Goal: Task Accomplishment & Management: Manage account settings

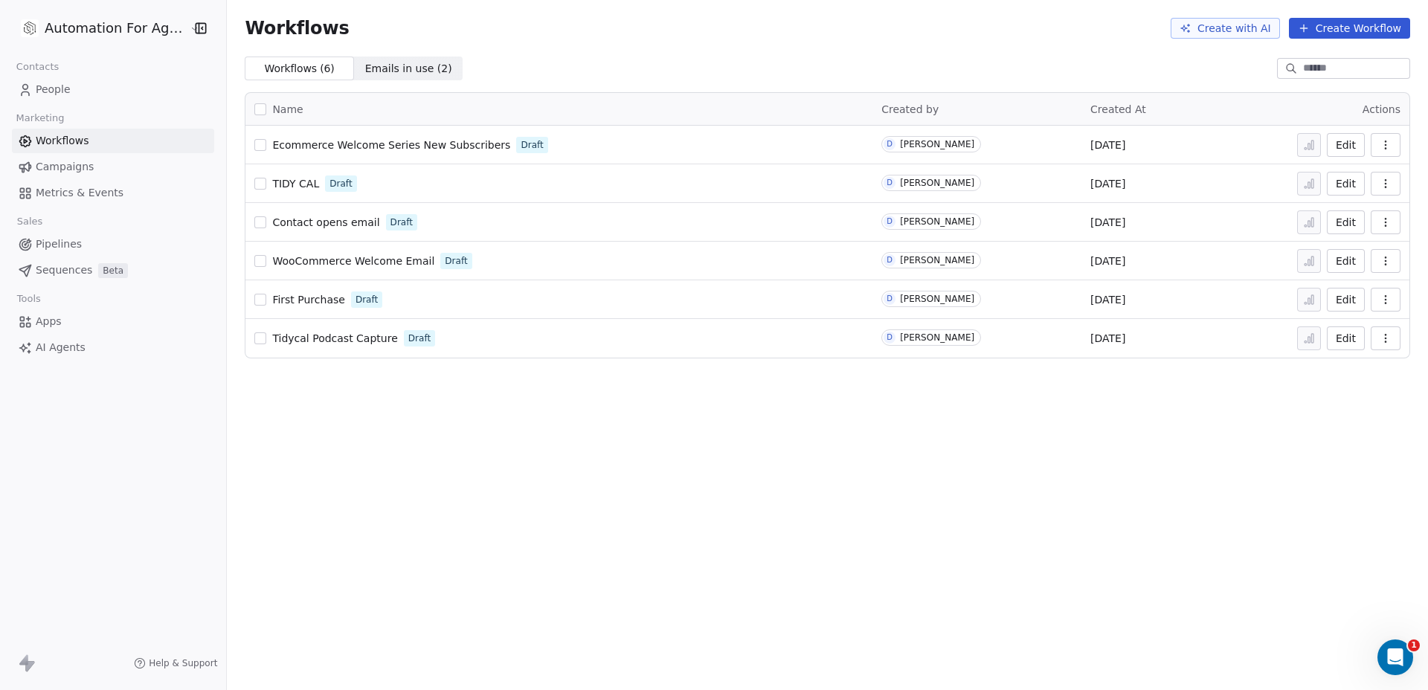
click at [61, 97] on span "People" at bounding box center [53, 90] width 35 height 16
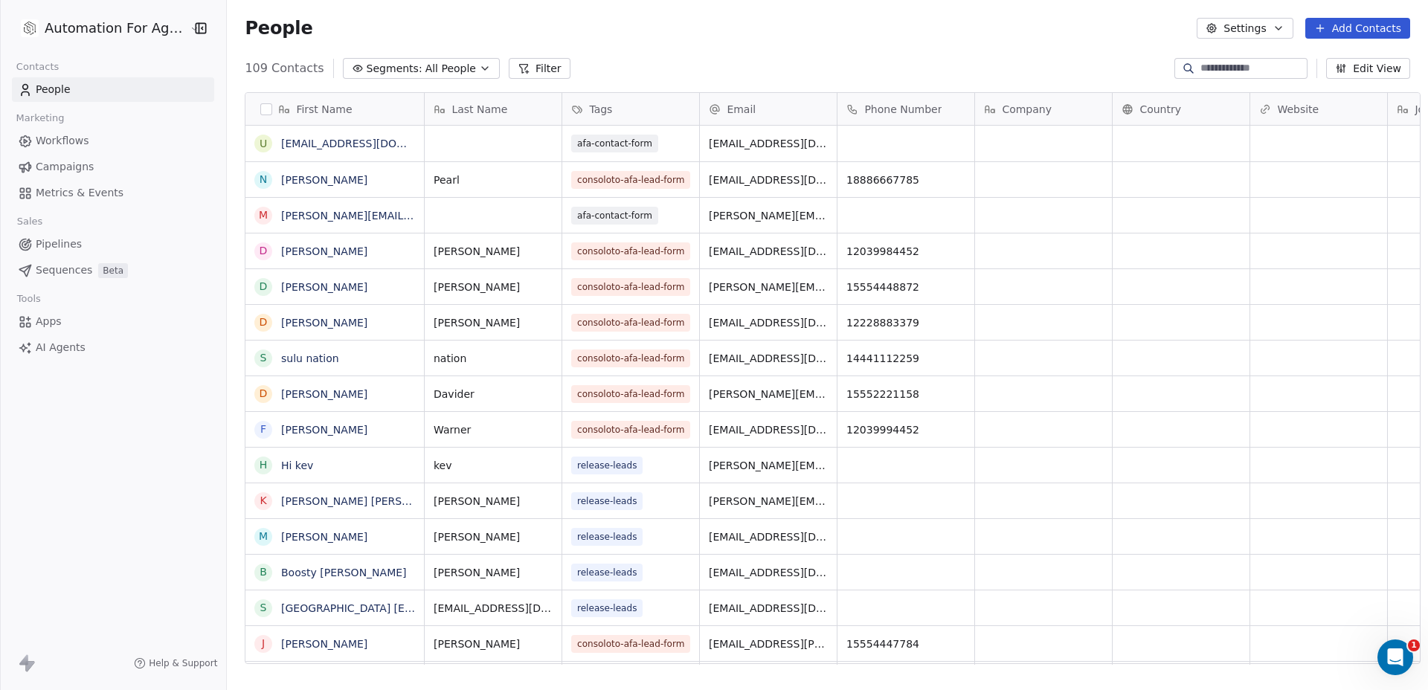
scroll to position [596, 1199]
click at [260, 109] on button "button" at bounding box center [266, 109] width 12 height 12
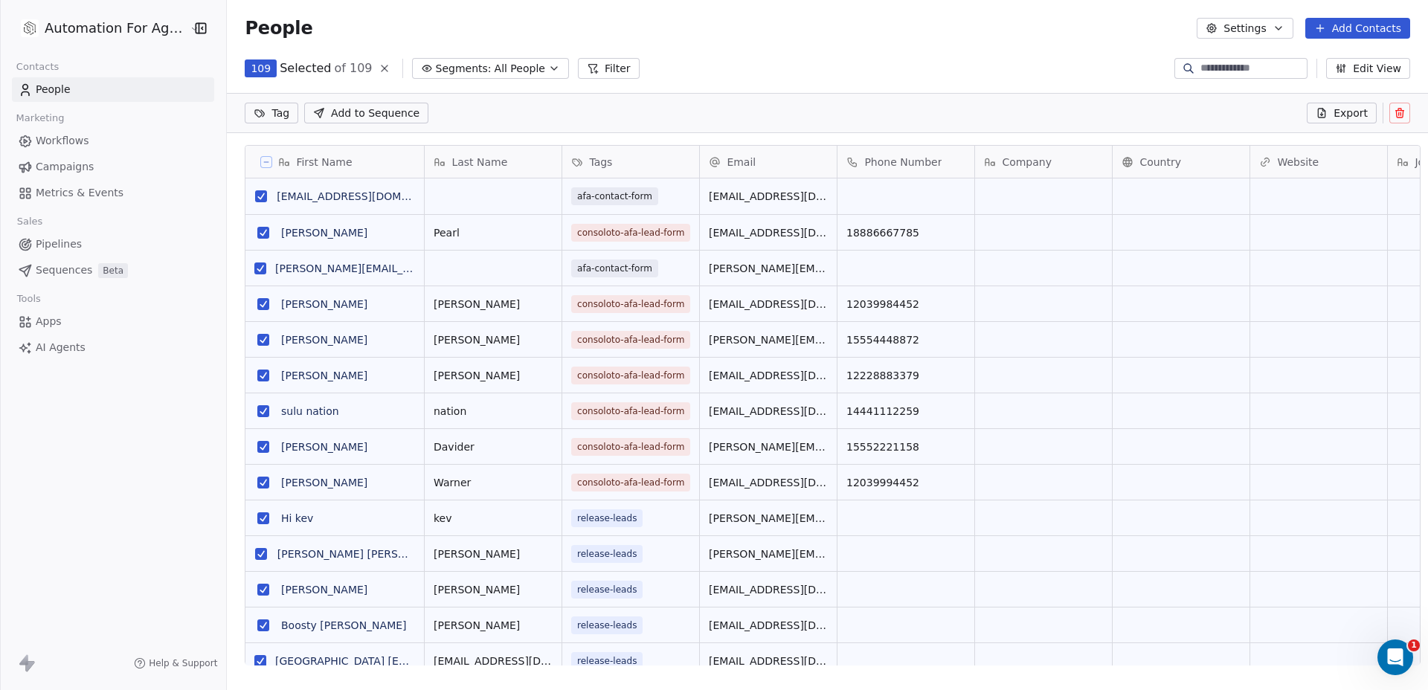
scroll to position [544, 1199]
click at [1394, 114] on icon at bounding box center [1400, 113] width 12 height 12
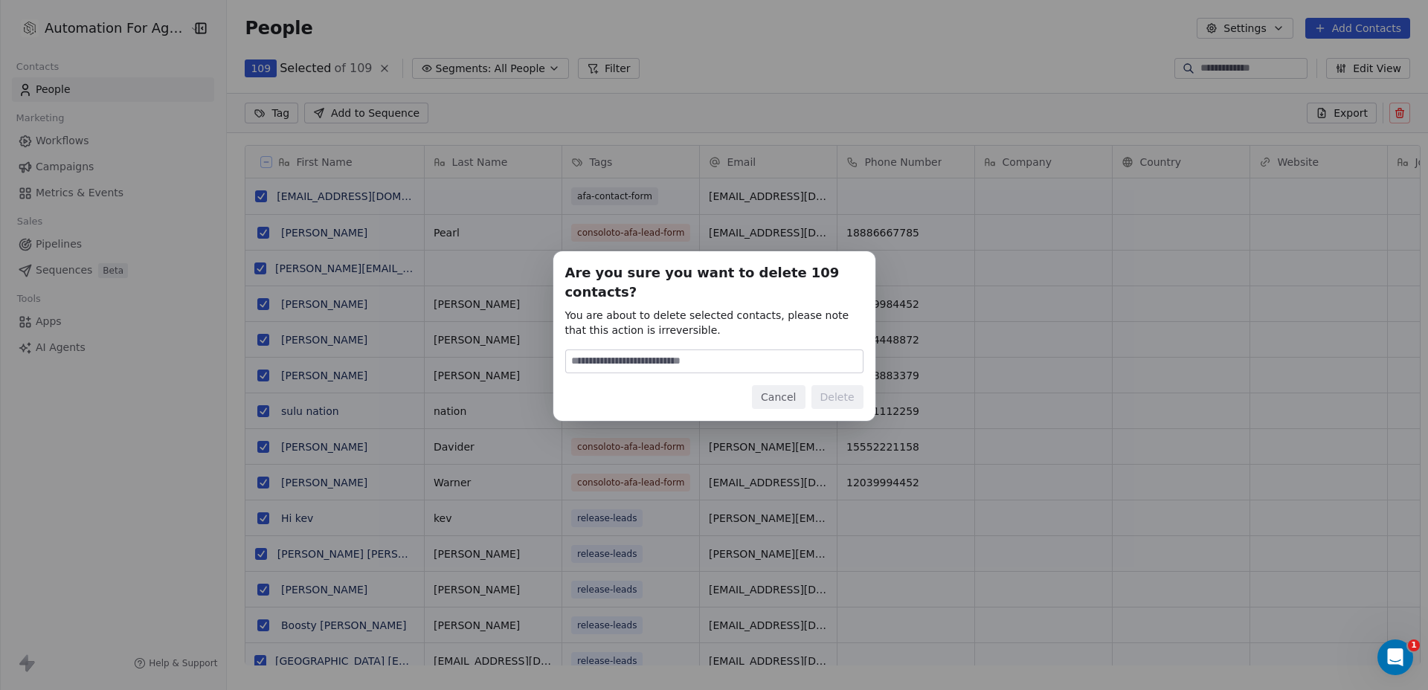
click at [610, 350] on input at bounding box center [714, 361] width 297 height 22
type input "******"
click at [824, 387] on button "Delete" at bounding box center [837, 397] width 52 height 24
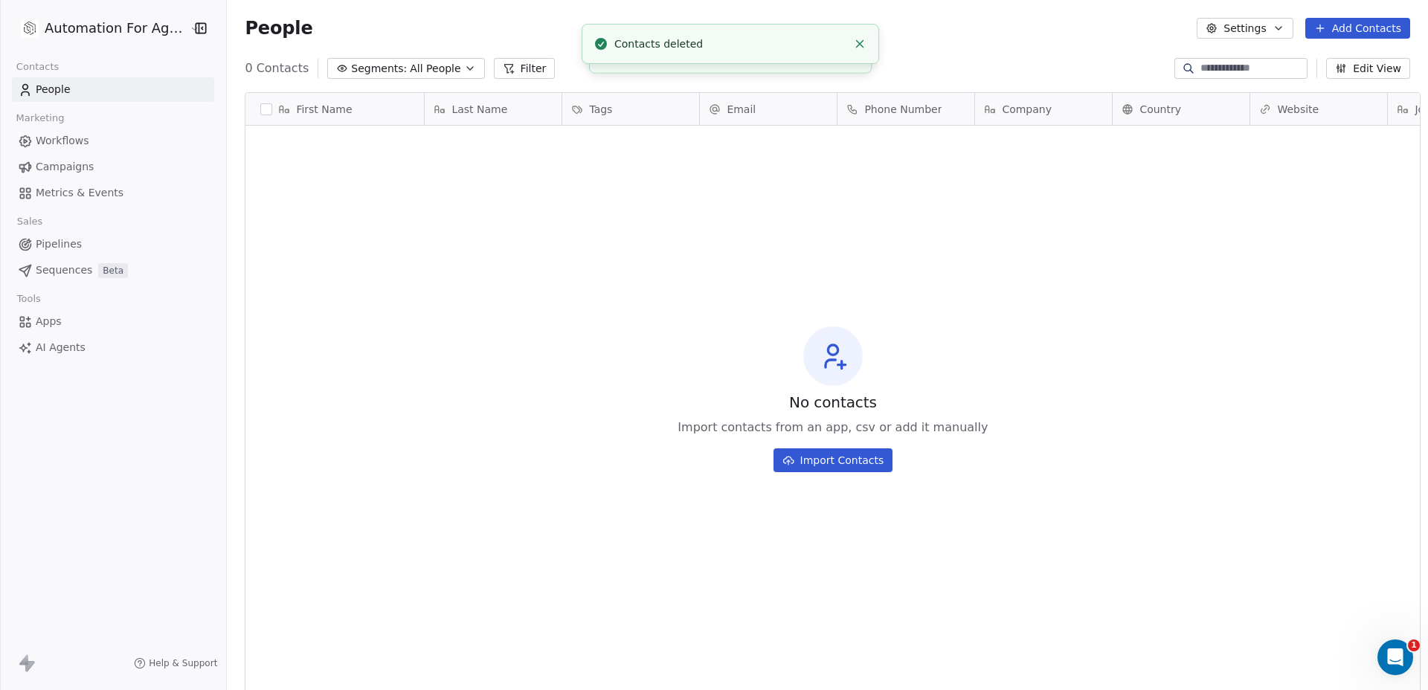
click at [796, 463] on button "Import Contacts" at bounding box center [833, 460] width 120 height 24
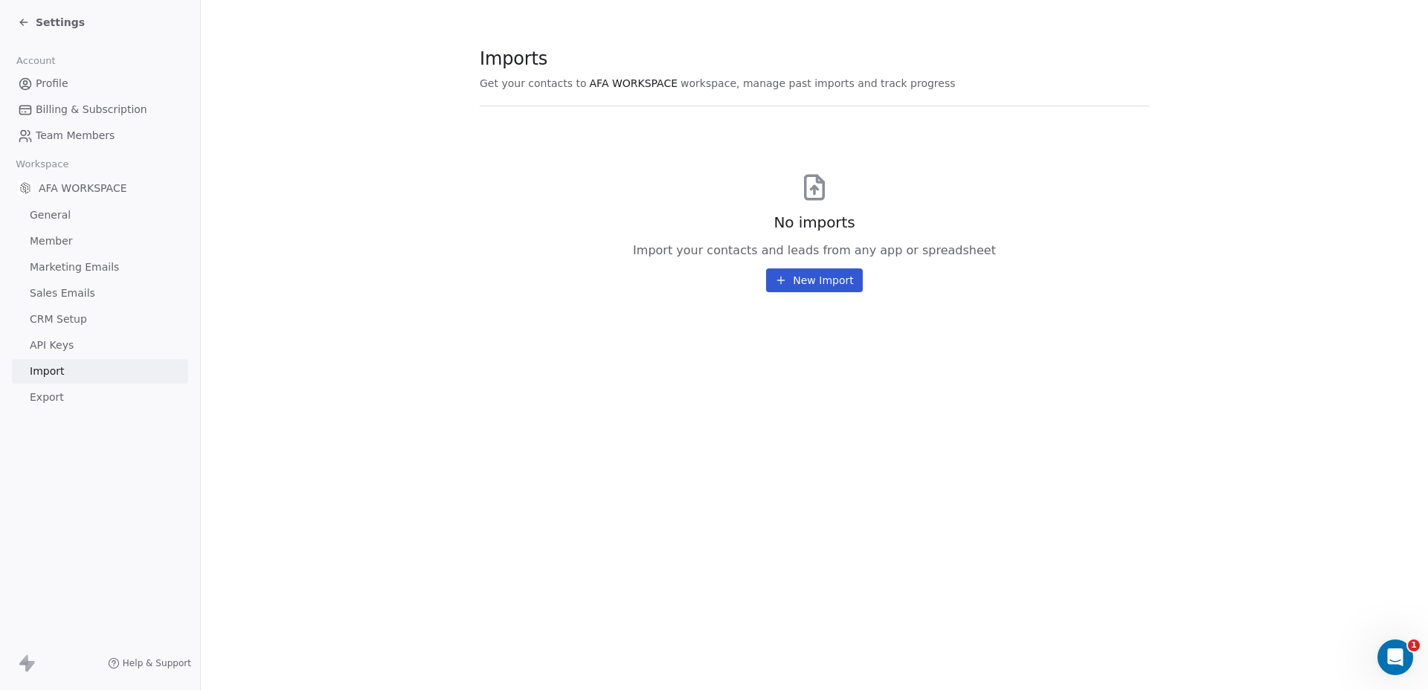
click at [825, 277] on button "New Import" at bounding box center [814, 280] width 96 height 24
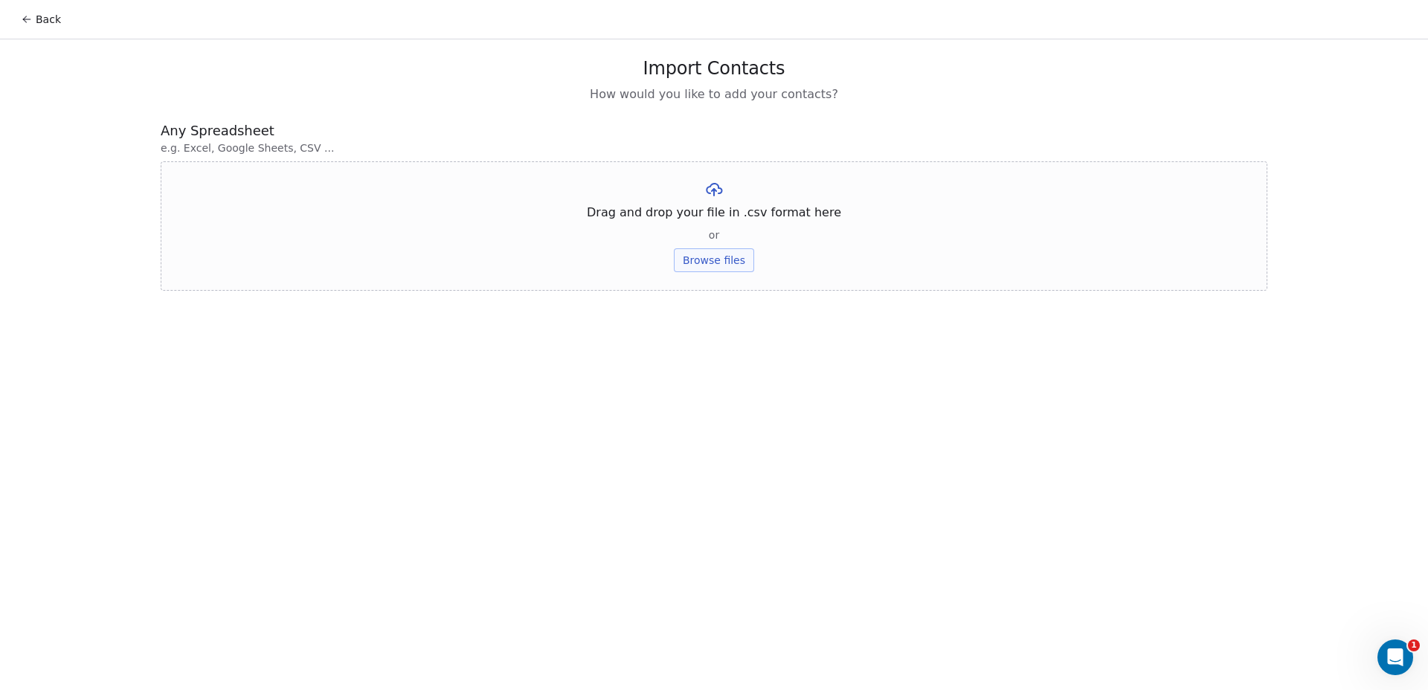
click at [714, 258] on button "Browse files" at bounding box center [714, 260] width 80 height 24
click at [715, 260] on button "Browse files" at bounding box center [714, 260] width 80 height 24
click at [787, 206] on div "Metro area agency owners.csv Upload" at bounding box center [714, 205] width 218 height 51
click at [724, 214] on button "Upload" at bounding box center [713, 219] width 54 height 24
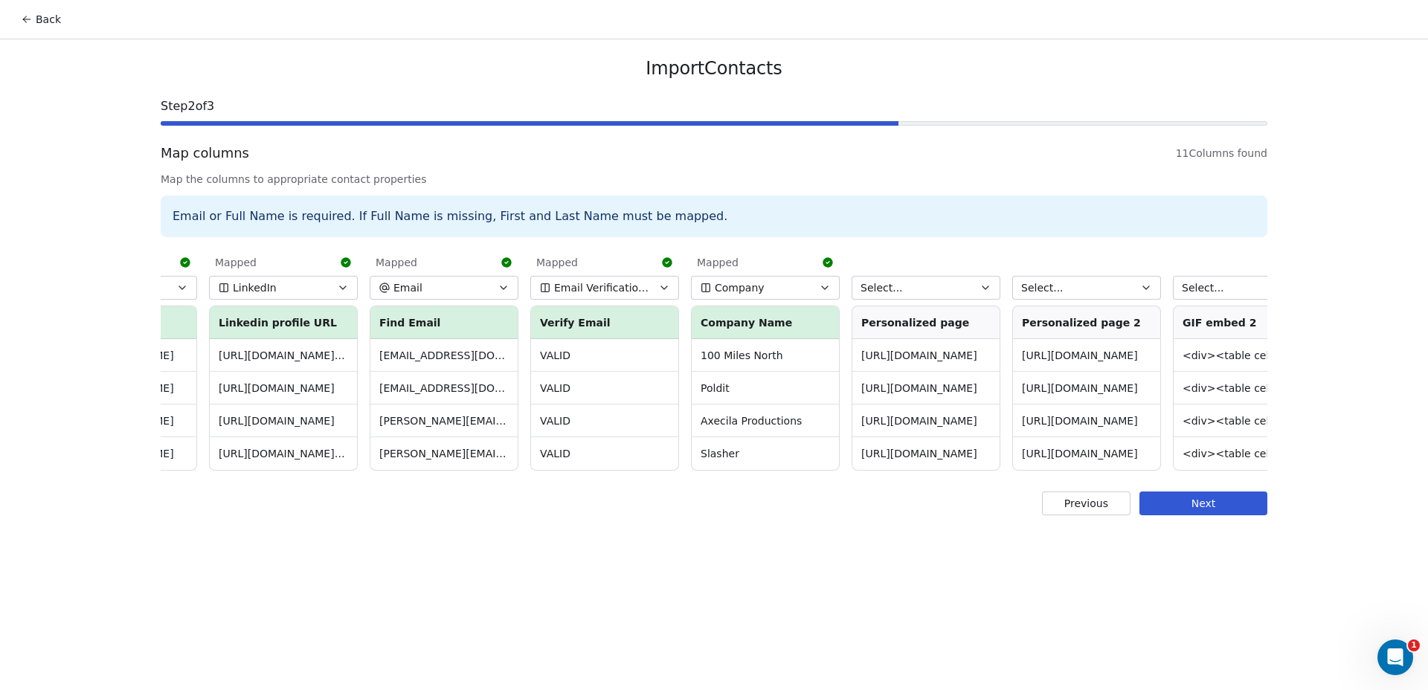
scroll to position [0, 648]
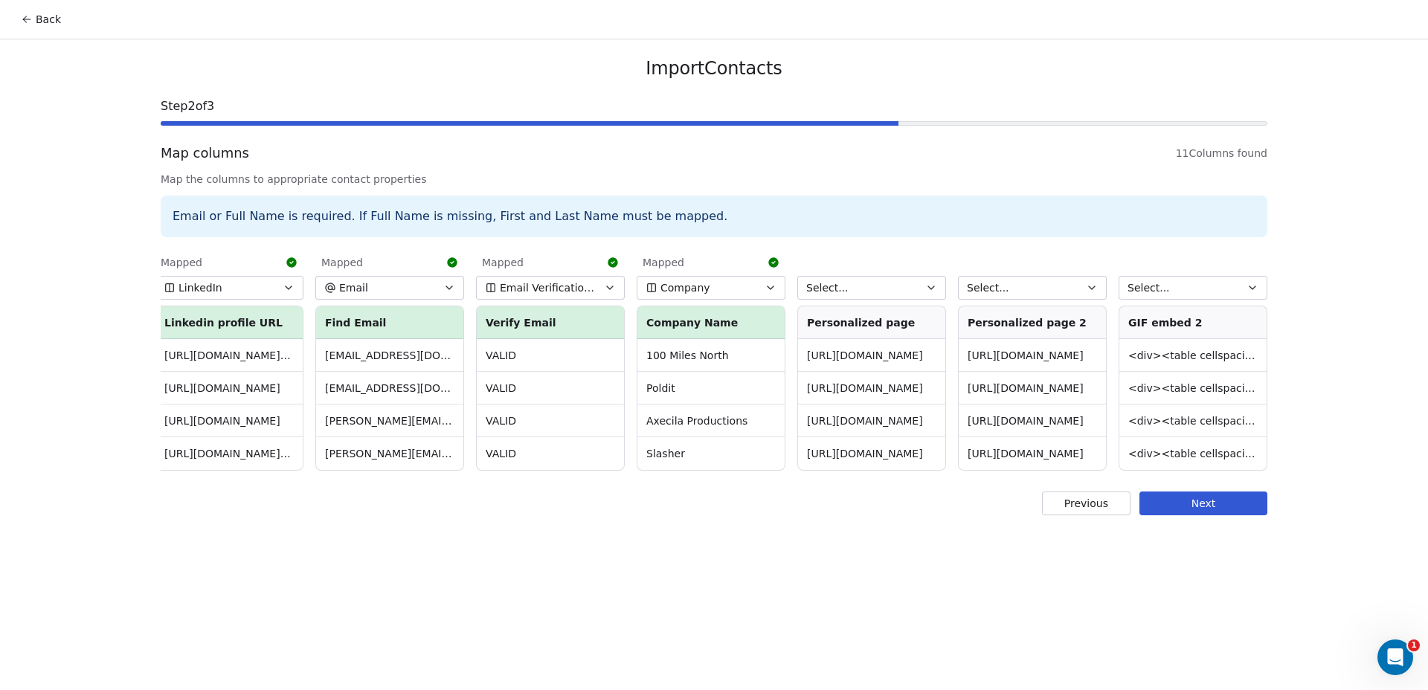
click at [881, 287] on button "Select..." at bounding box center [871, 288] width 149 height 24
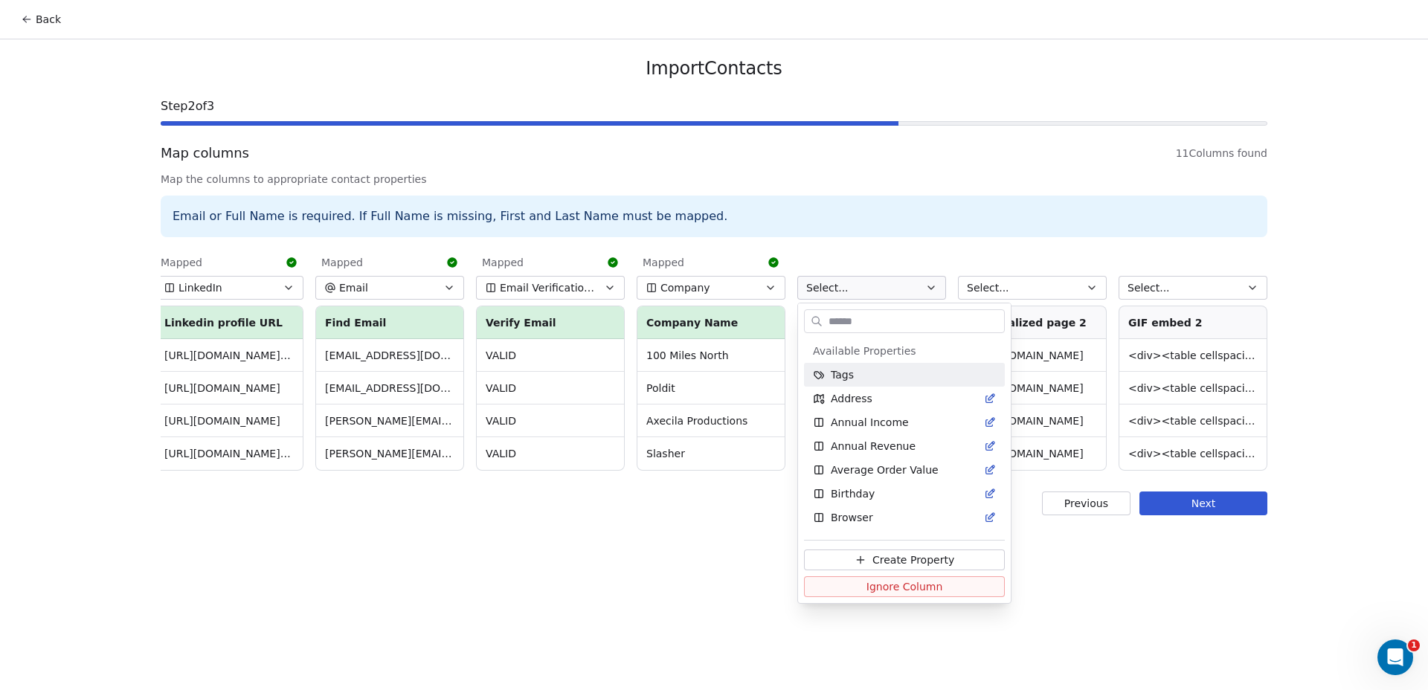
click at [903, 146] on html "Back Import Contacts Step 2 of 3 Map columns 11 Columns found Map the columns t…" at bounding box center [714, 345] width 1428 height 690
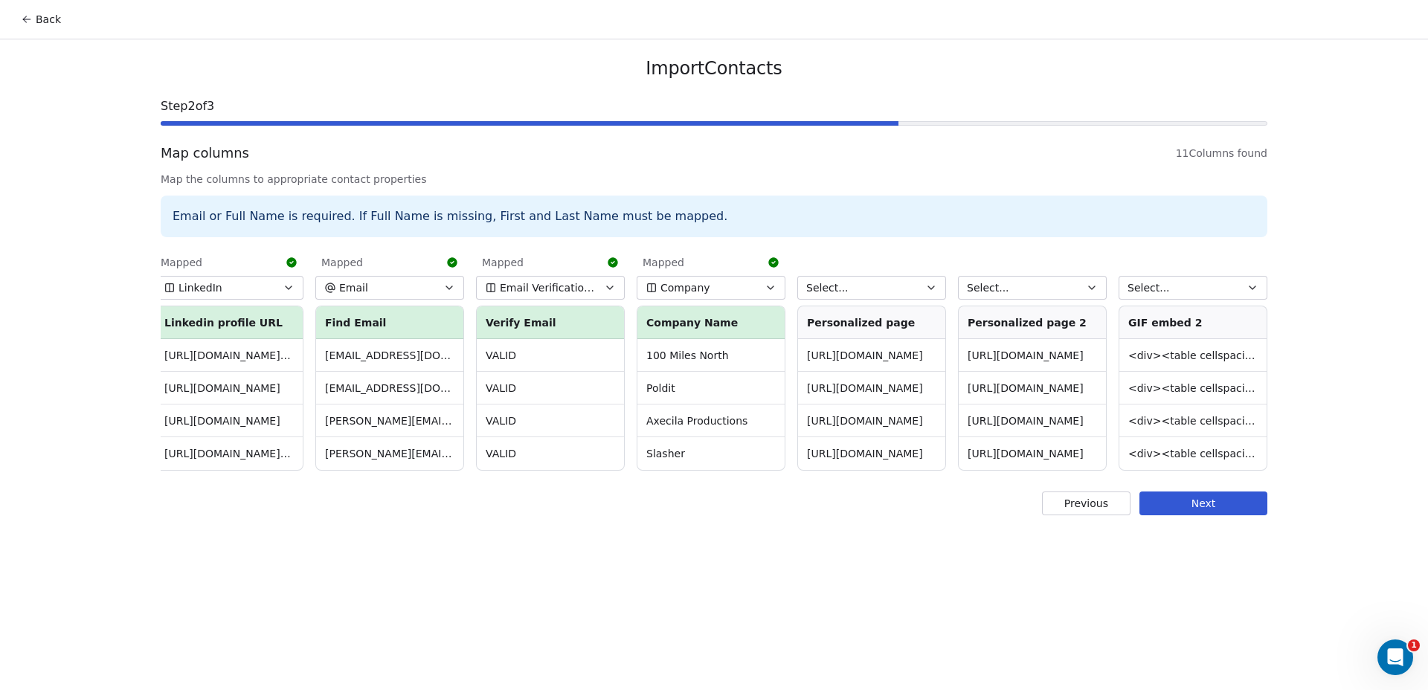
drag, startPoint x: 865, startPoint y: 120, endPoint x: 1057, endPoint y: 117, distance: 192.6
click at [1057, 117] on div "Step 2 of 3" at bounding box center [714, 111] width 1106 height 28
click at [28, 16] on icon at bounding box center [27, 19] width 12 height 12
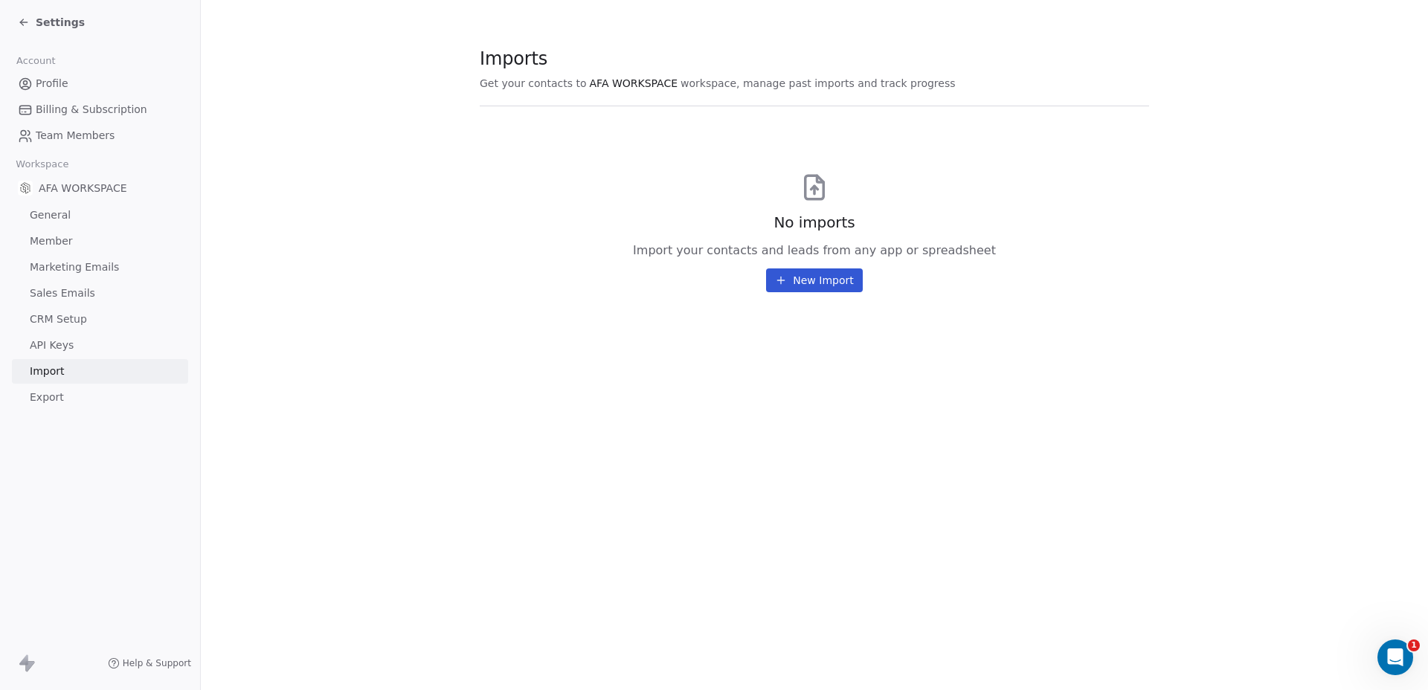
click at [837, 280] on button "New Import" at bounding box center [814, 280] width 96 height 24
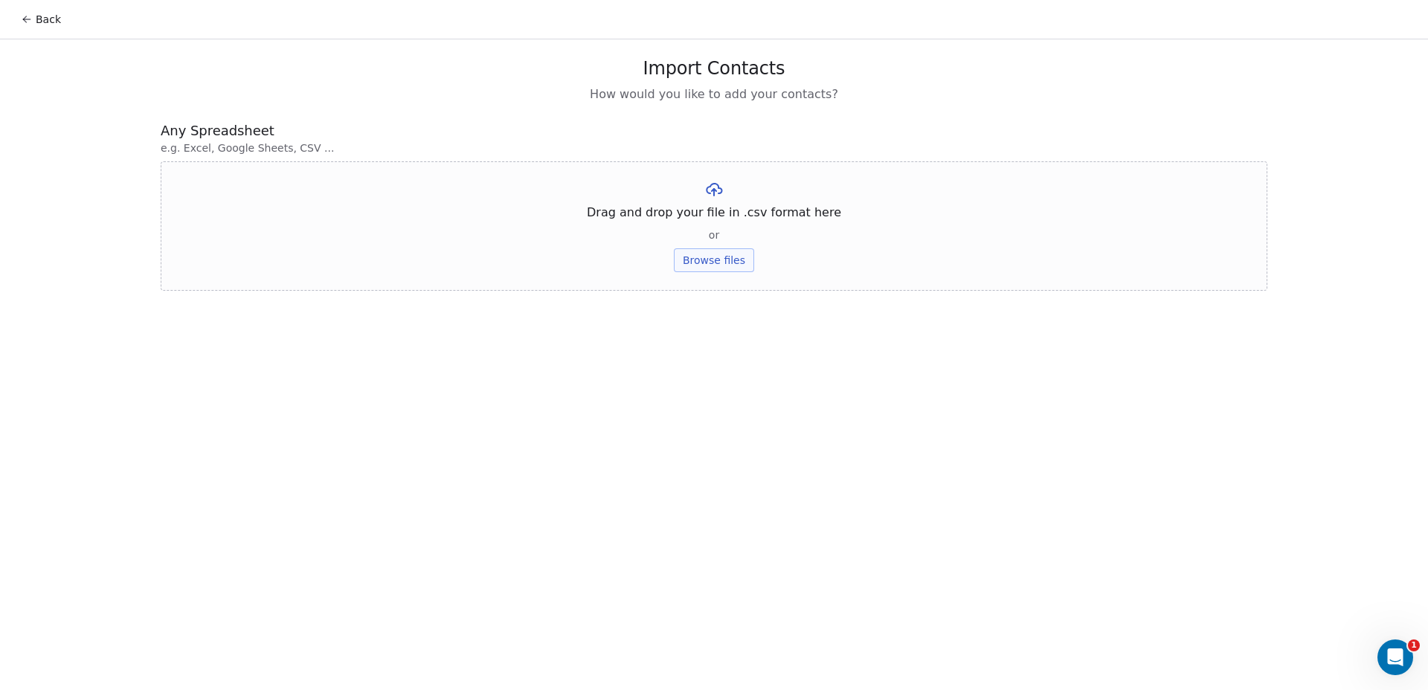
click at [708, 262] on button "Browse files" at bounding box center [714, 260] width 80 height 24
click at [714, 212] on button "Upload" at bounding box center [713, 219] width 54 height 24
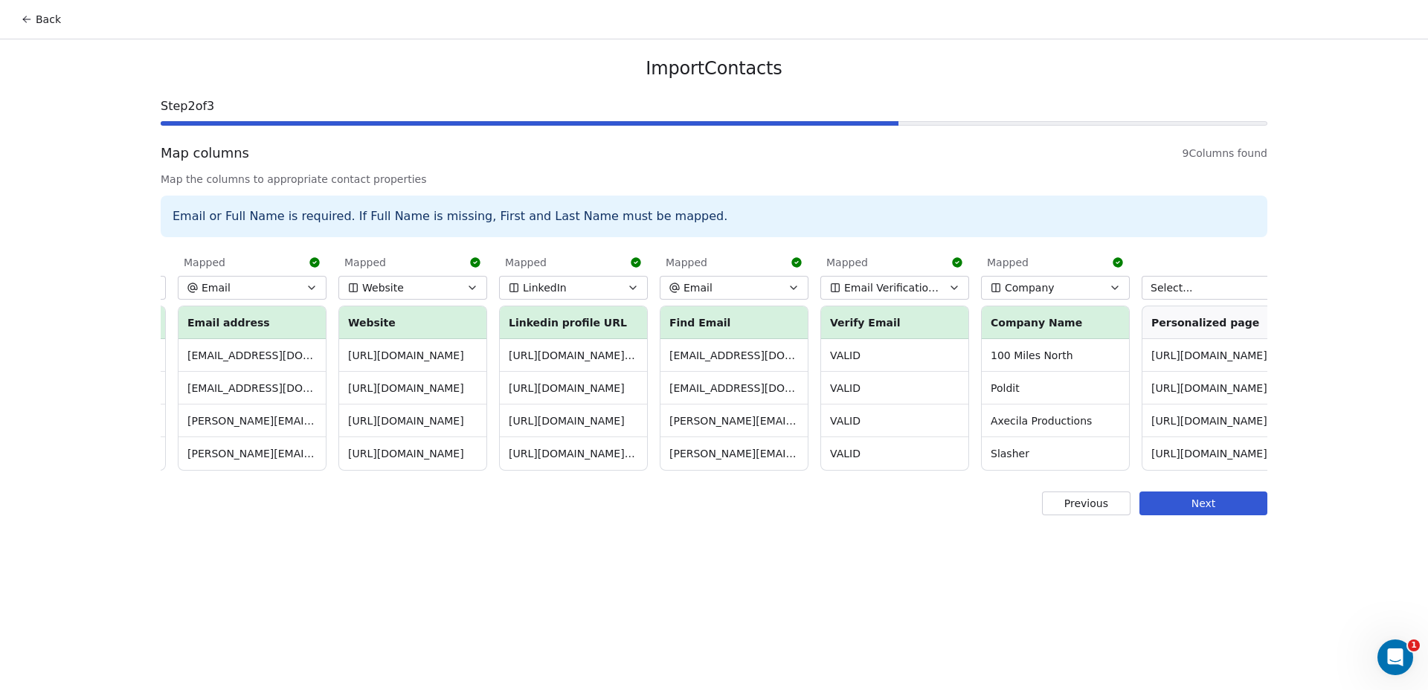
scroll to position [0, 327]
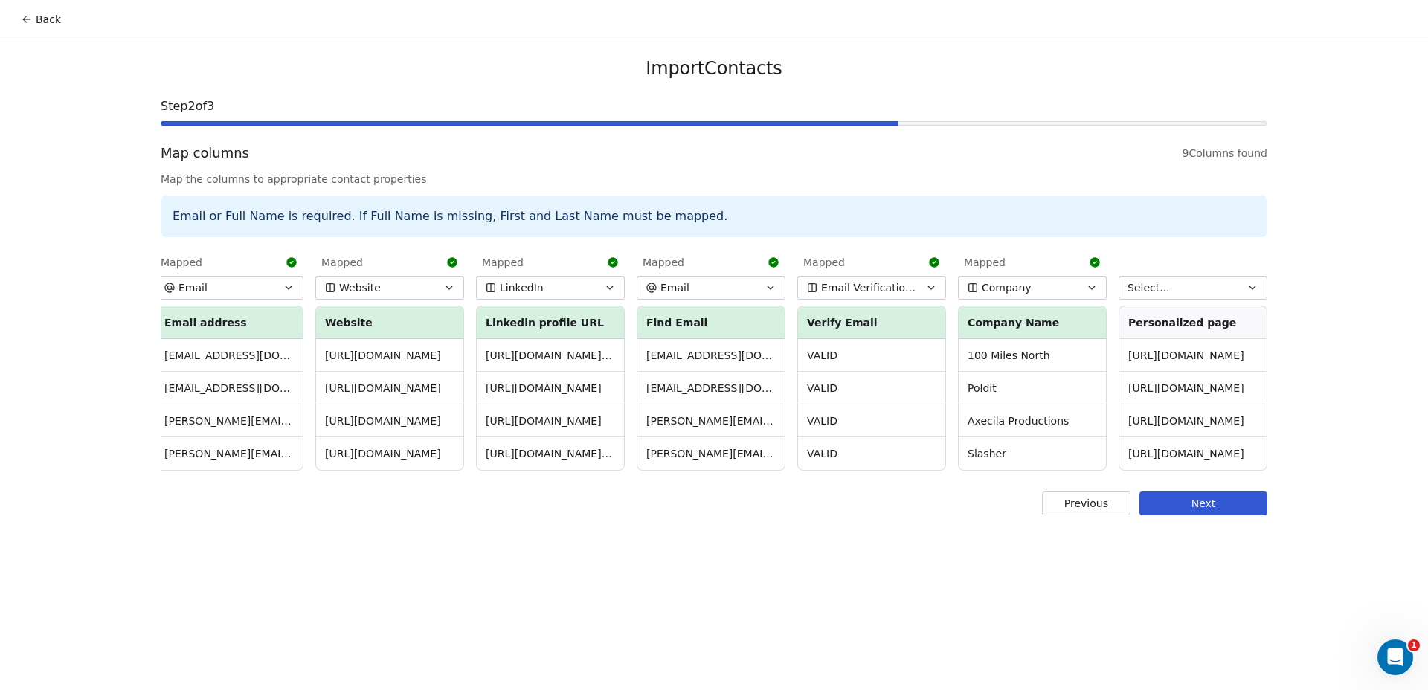
click at [1176, 286] on button "Select..." at bounding box center [1192, 288] width 149 height 24
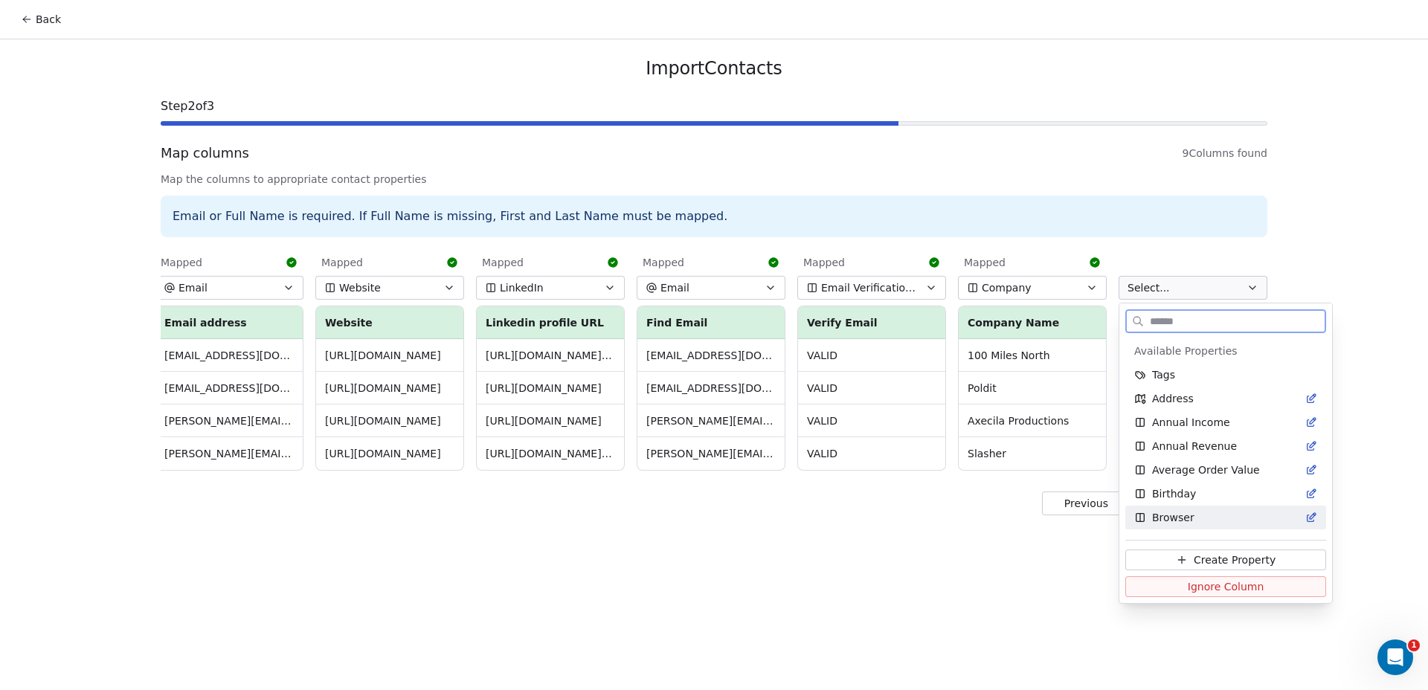
click at [1224, 559] on span "Create Property" at bounding box center [1234, 559] width 82 height 15
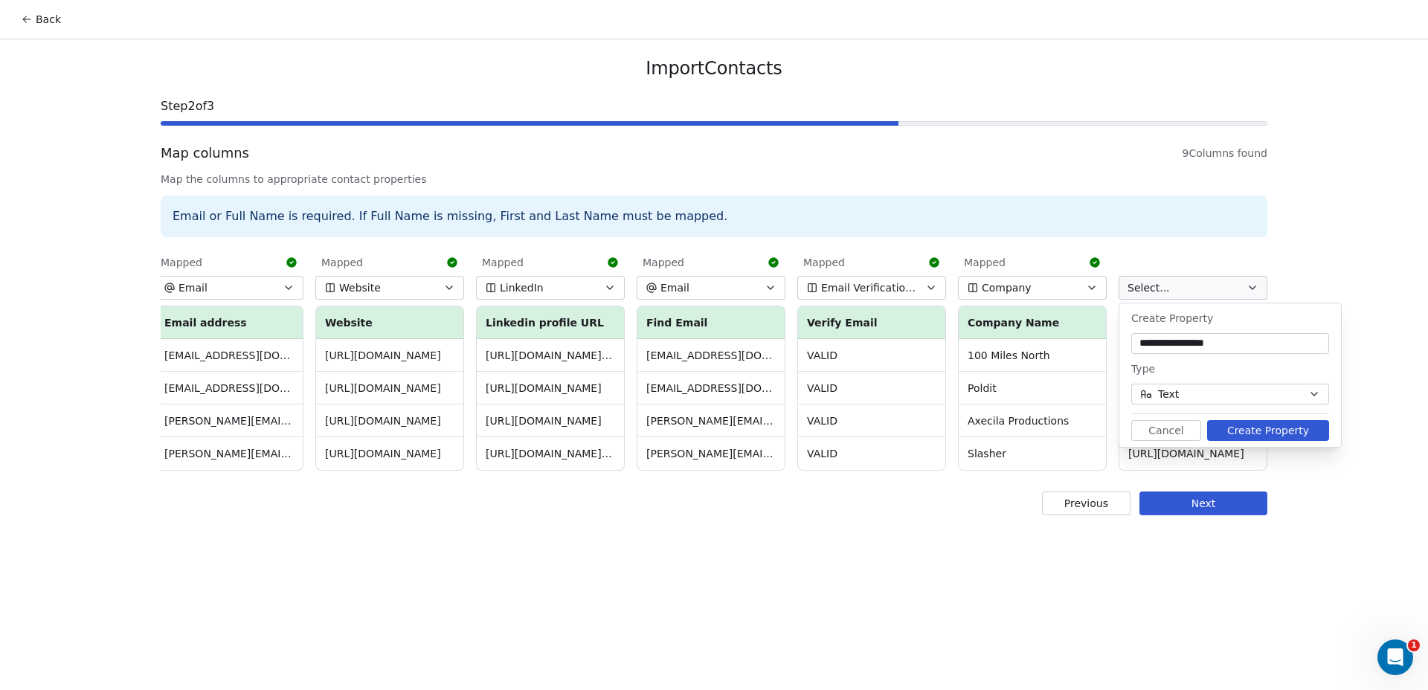
click at [1278, 430] on button "Create Property" at bounding box center [1268, 430] width 122 height 21
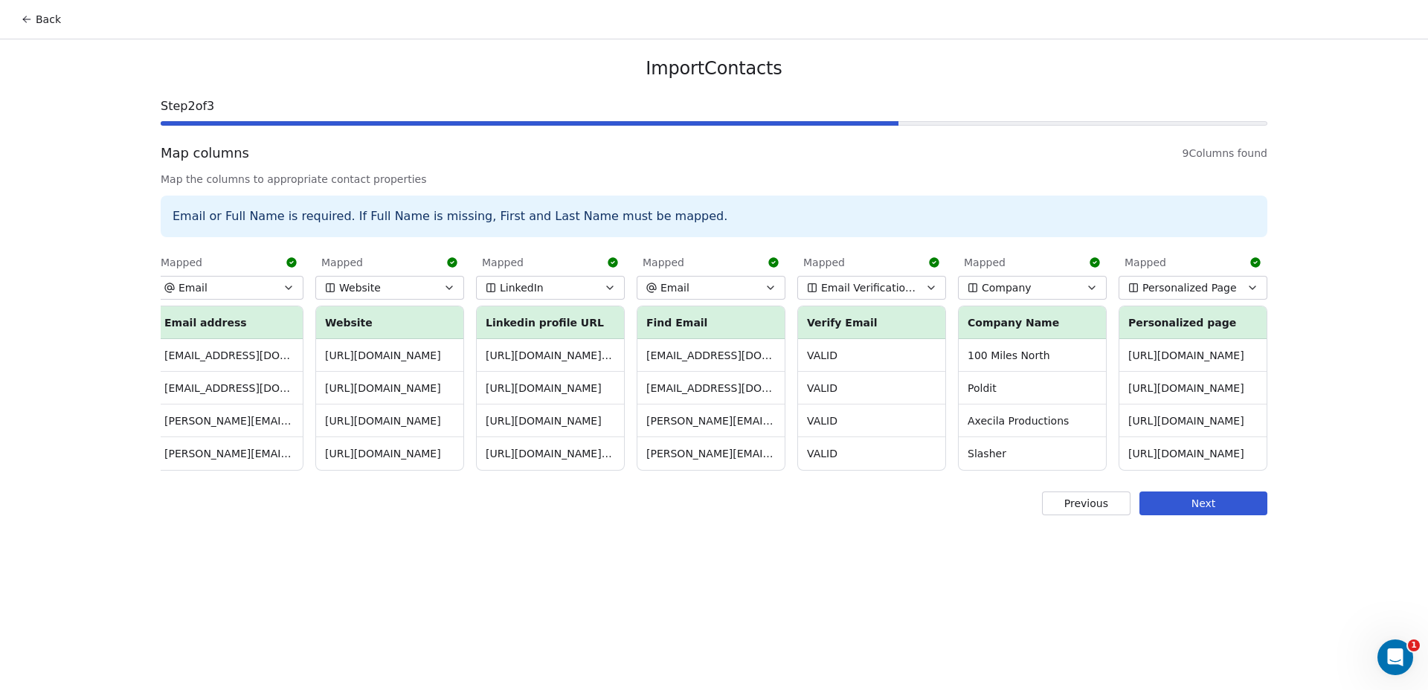
click at [1189, 509] on button "Next" at bounding box center [1203, 504] width 128 height 24
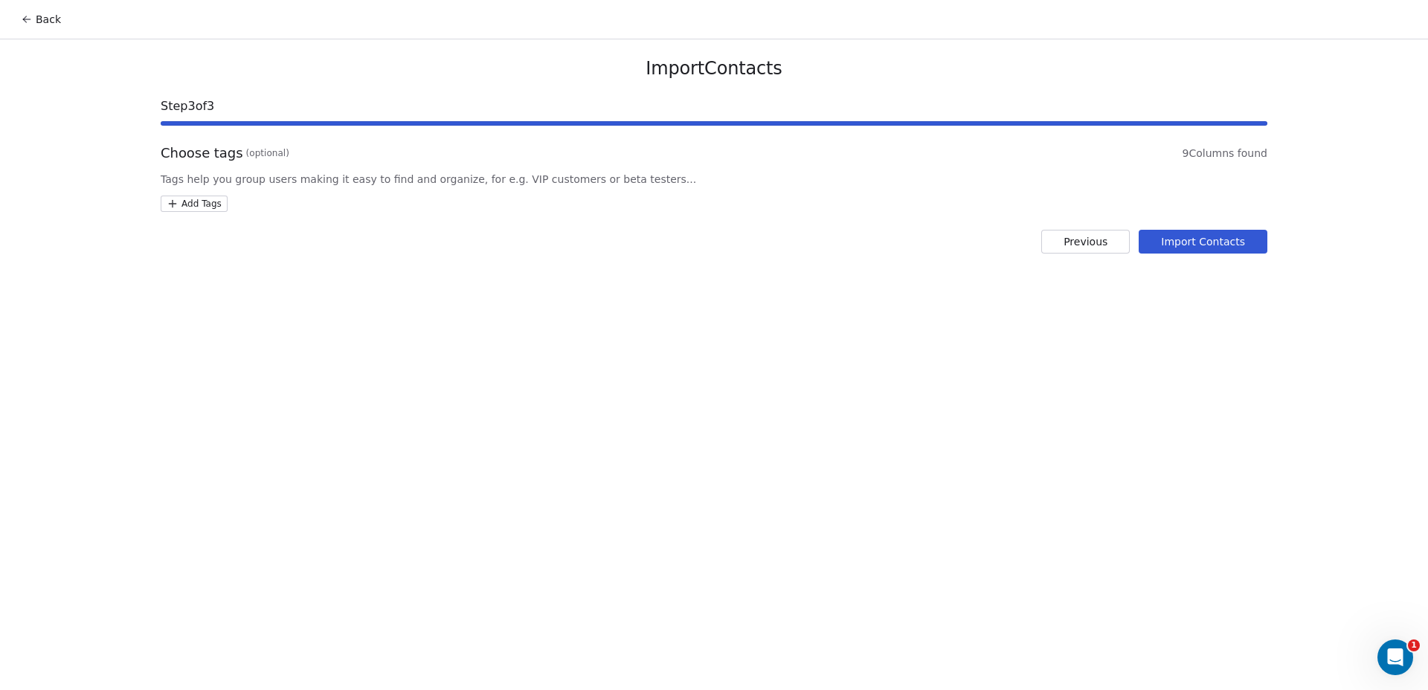
click at [196, 202] on html "Back Import Contacts Step 3 of 3 Choose tags (optional) 9 Columns found Tags he…" at bounding box center [714, 345] width 1428 height 690
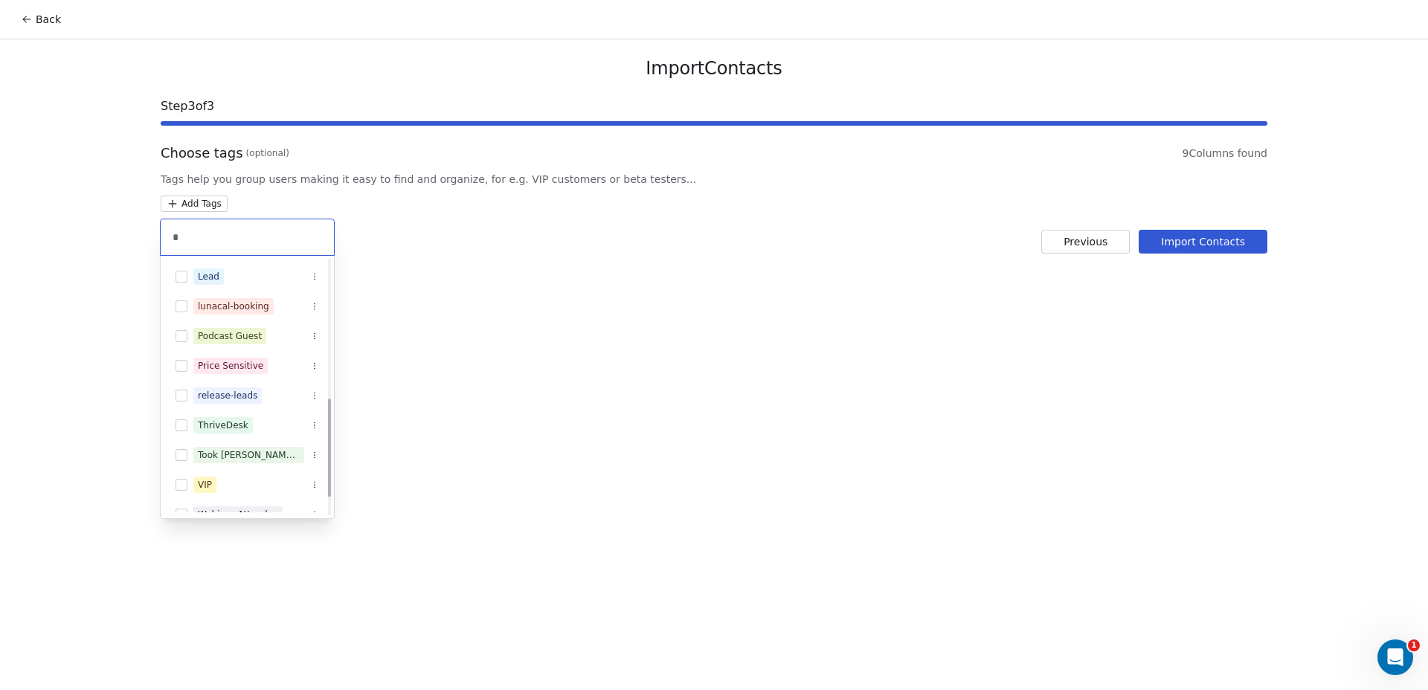
scroll to position [0, 0]
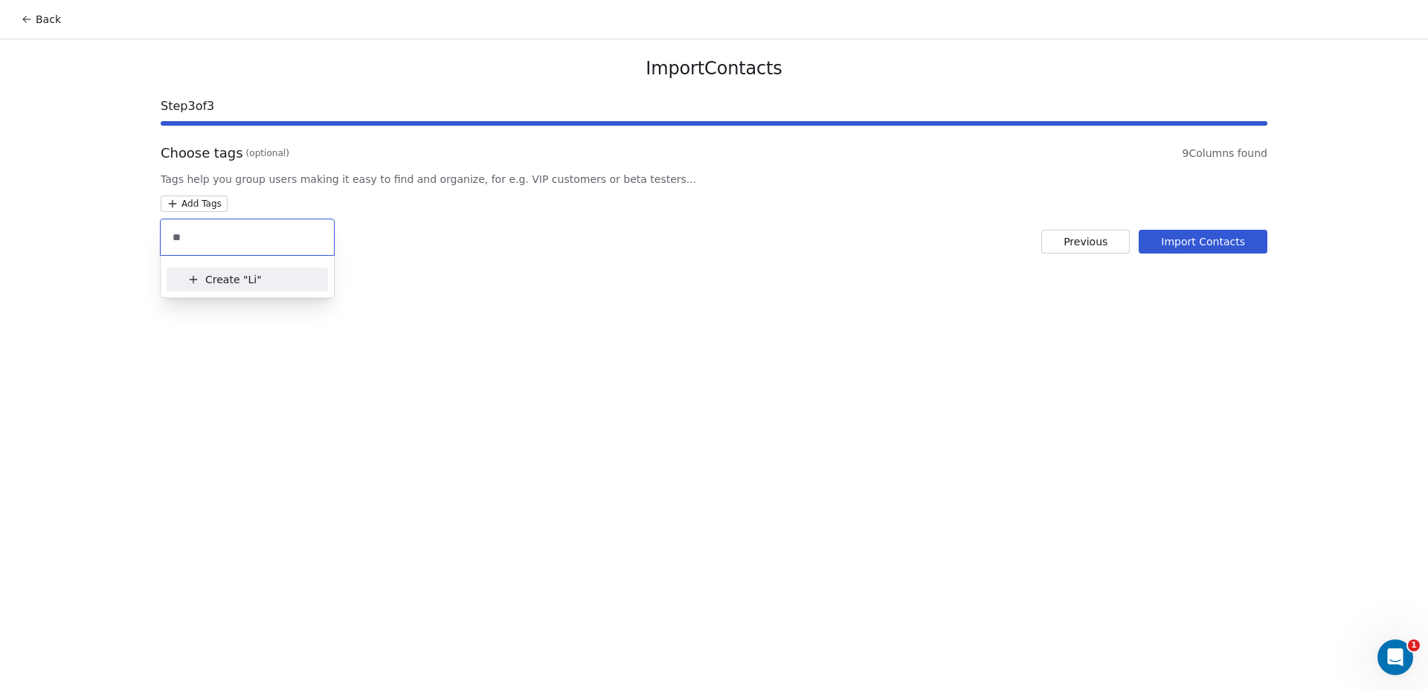
type input "*"
type input "*********"
